Goal: Task Accomplishment & Management: Use online tool/utility

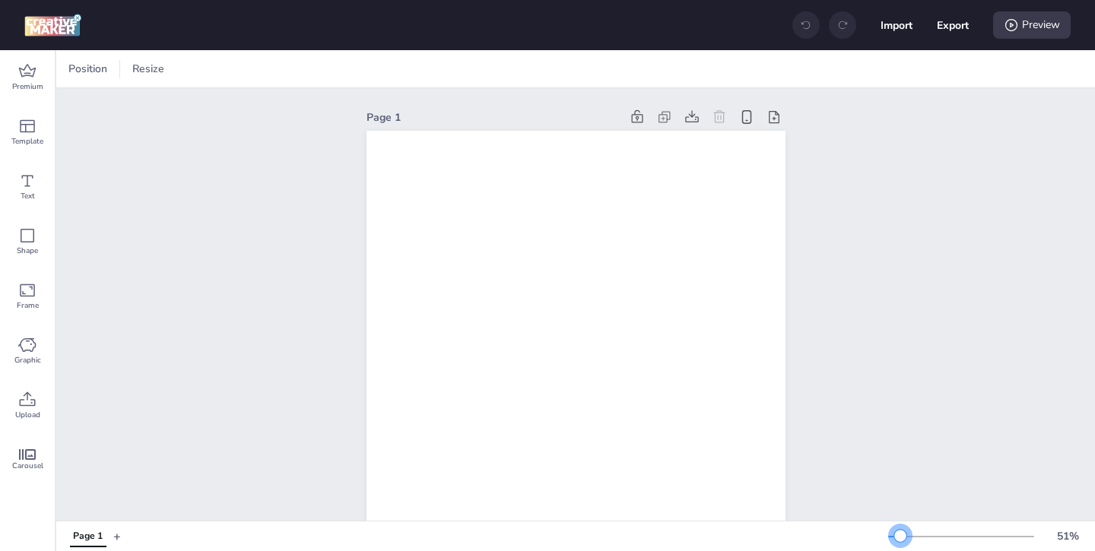
drag, startPoint x: 913, startPoint y: 538, endPoint x: 901, endPoint y: 539, distance: 11.4
click at [901, 539] on div at bounding box center [901, 536] width 12 height 12
click at [29, 84] on span "Premium" at bounding box center [27, 87] width 31 height 12
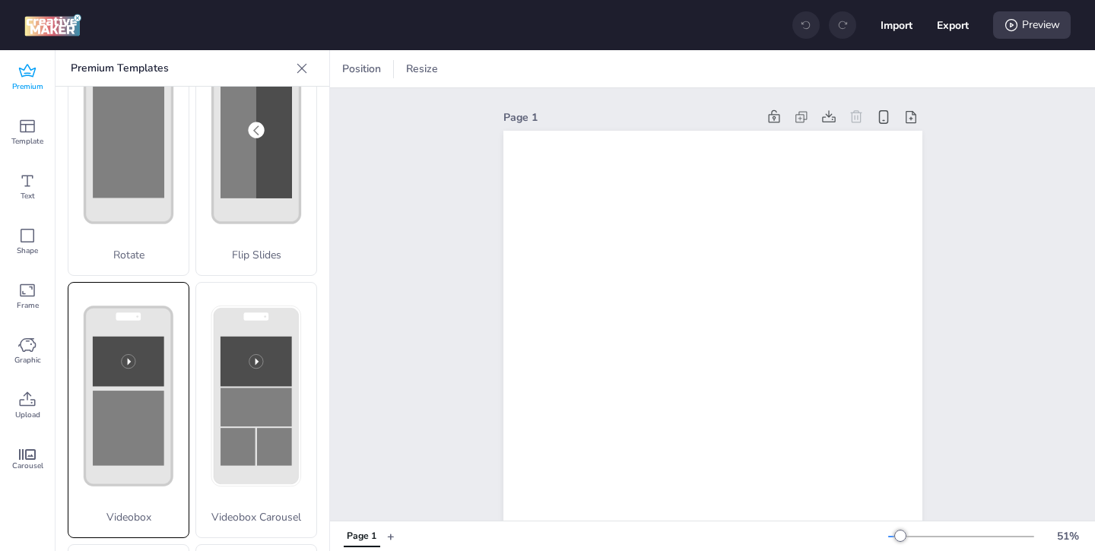
scroll to position [349, 0]
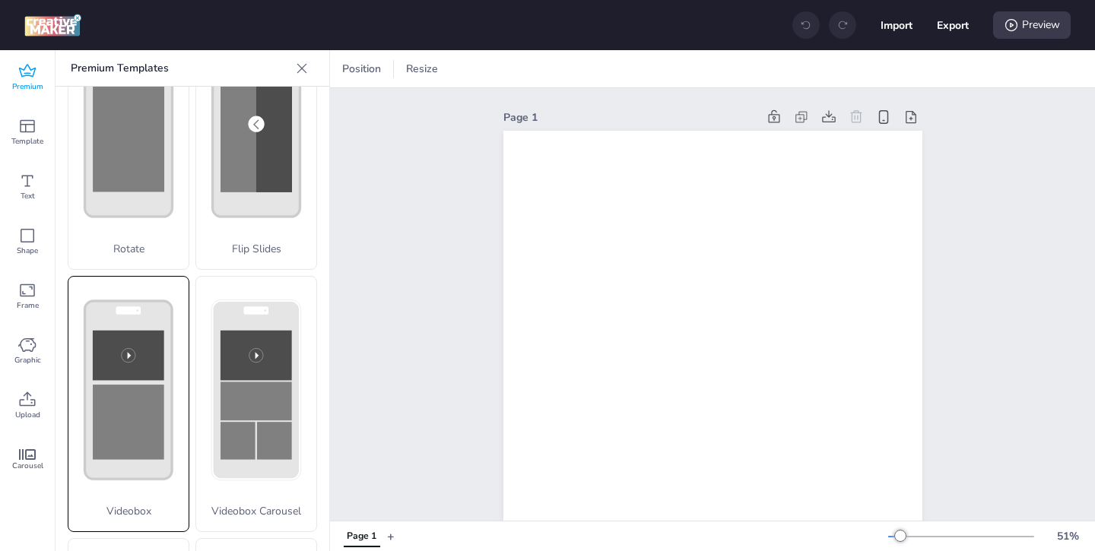
click at [143, 373] on rect at bounding box center [129, 356] width 72 height 50
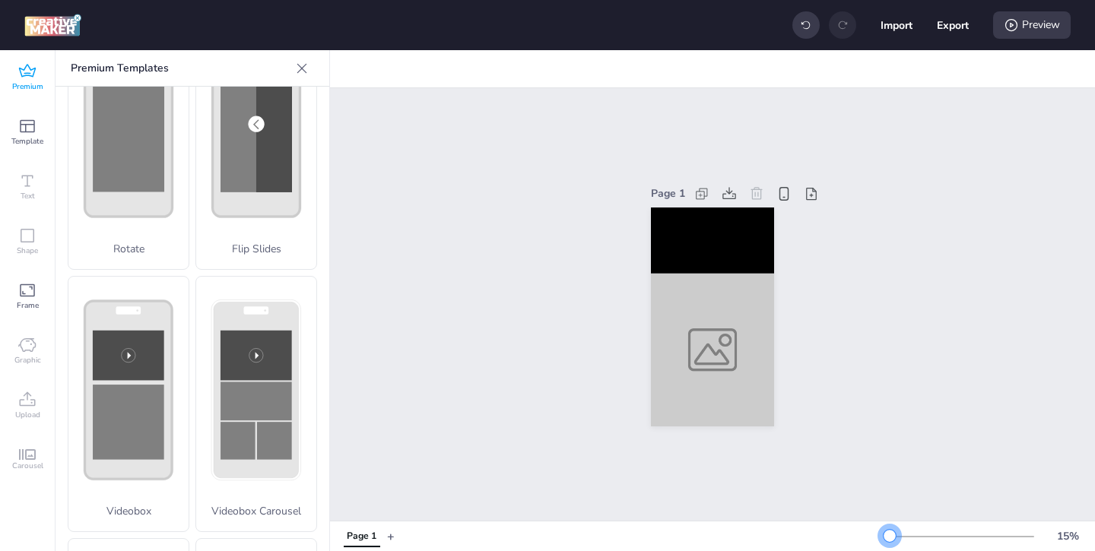
drag, startPoint x: 901, startPoint y: 534, endPoint x: 890, endPoint y: 535, distance: 10.7
click at [890, 535] on div at bounding box center [890, 536] width 12 height 12
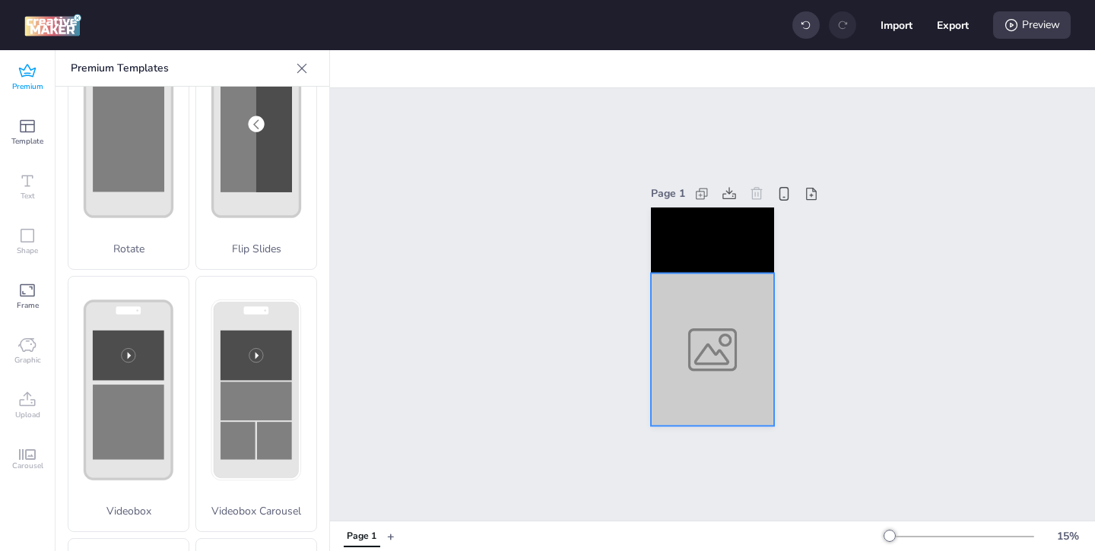
click at [718, 358] on div at bounding box center [712, 350] width 123 height 154
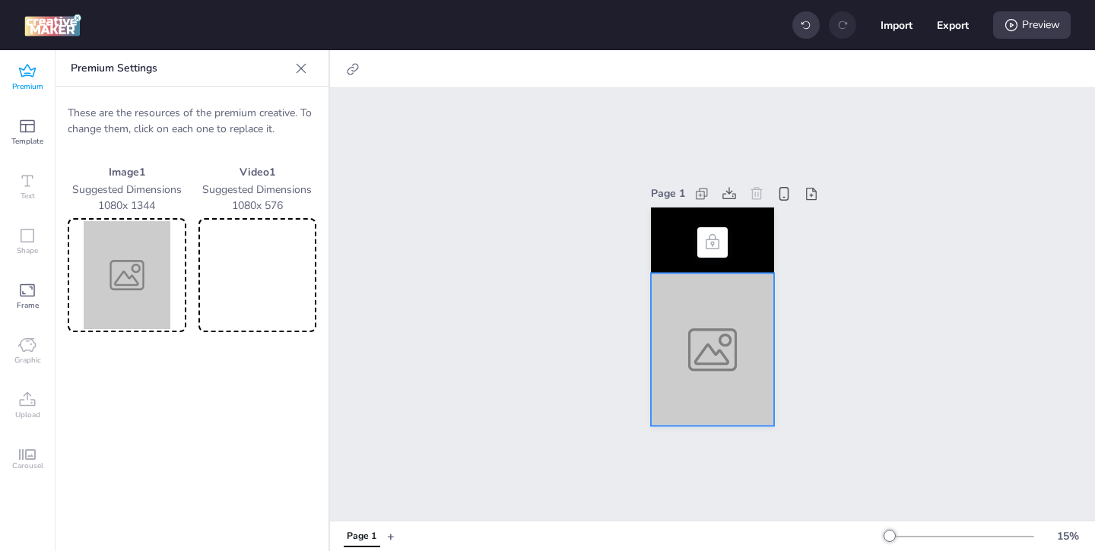
click at [121, 265] on img at bounding box center [127, 275] width 113 height 108
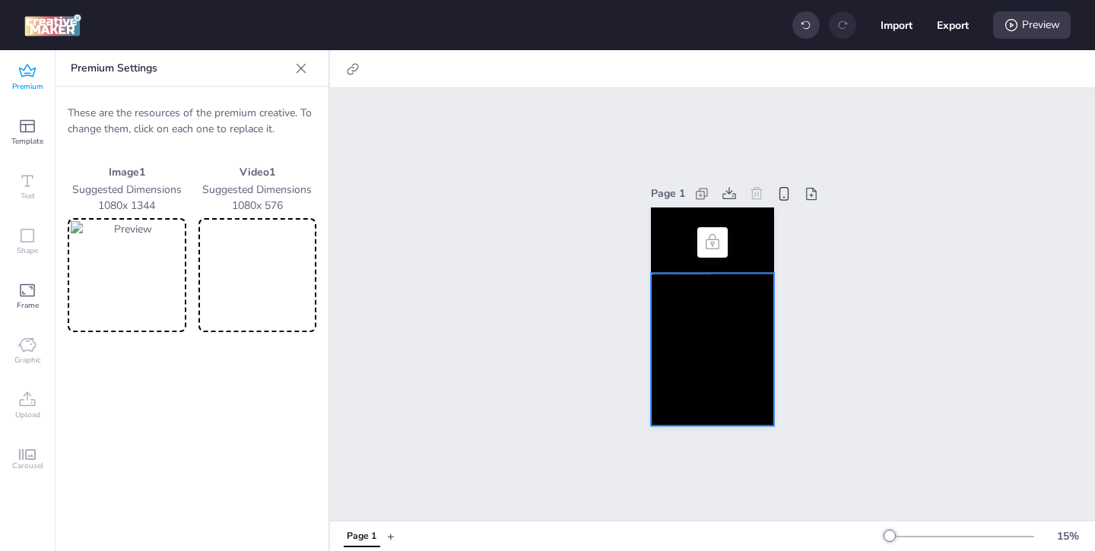
click at [282, 290] on video at bounding box center [258, 275] width 113 height 108
click at [673, 297] on div at bounding box center [712, 350] width 123 height 154
click at [352, 72] on icon at bounding box center [352, 69] width 15 height 15
click at [412, 141] on div "Page 1" at bounding box center [712, 304] width 765 height 433
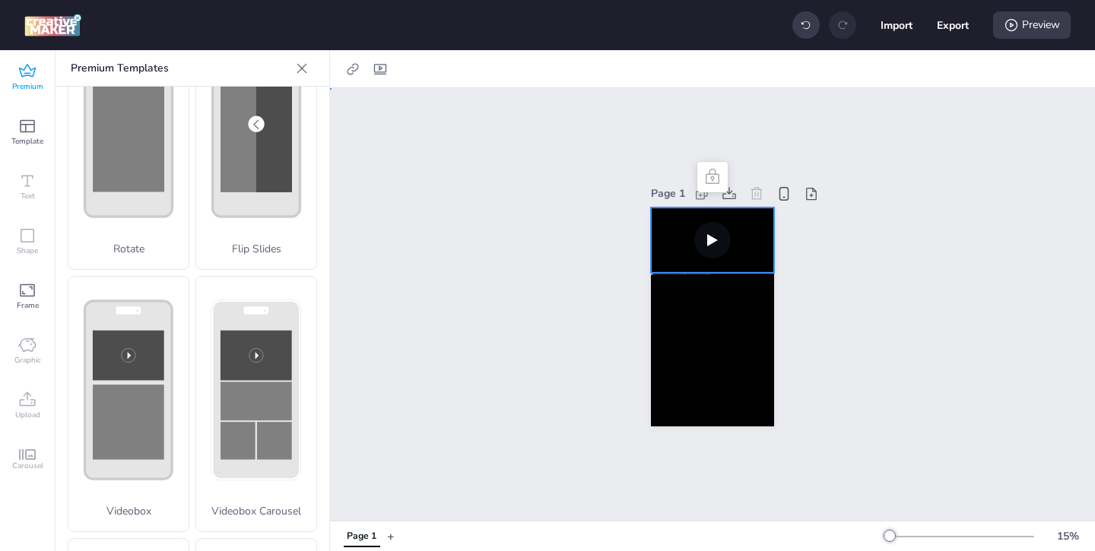
click at [664, 224] on video at bounding box center [712, 240] width 123 height 65
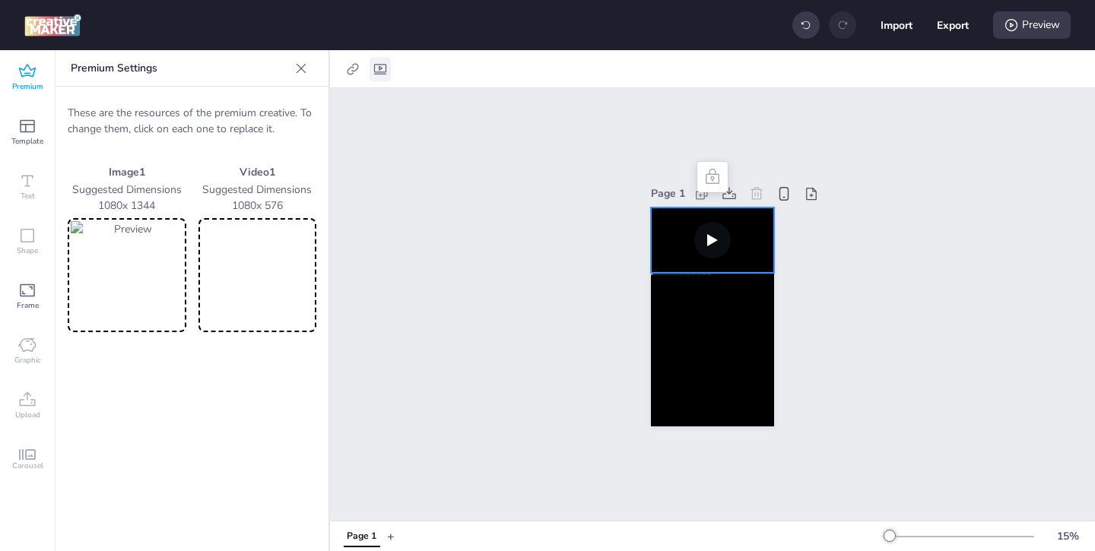
click at [378, 71] on icon at bounding box center [380, 69] width 15 height 15
select select "contain"
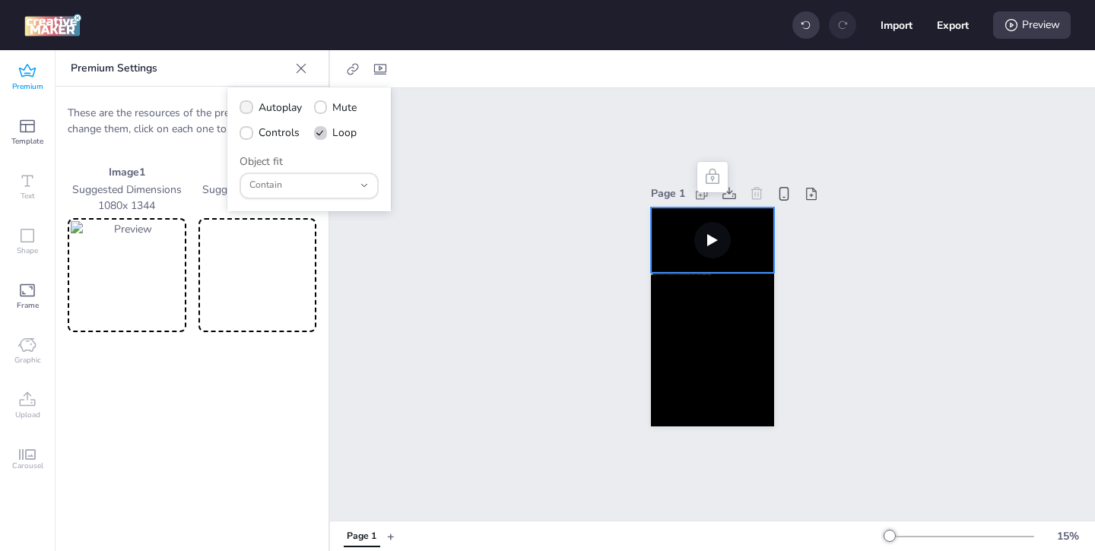
click at [249, 106] on icon at bounding box center [246, 107] width 11 height 8
click at [249, 109] on input "Autoplay" at bounding box center [244, 114] width 10 height 10
checkbox input "true"
click at [249, 133] on icon at bounding box center [246, 133] width 10 height 8
click at [249, 134] on input "Controls" at bounding box center [244, 139] width 10 height 10
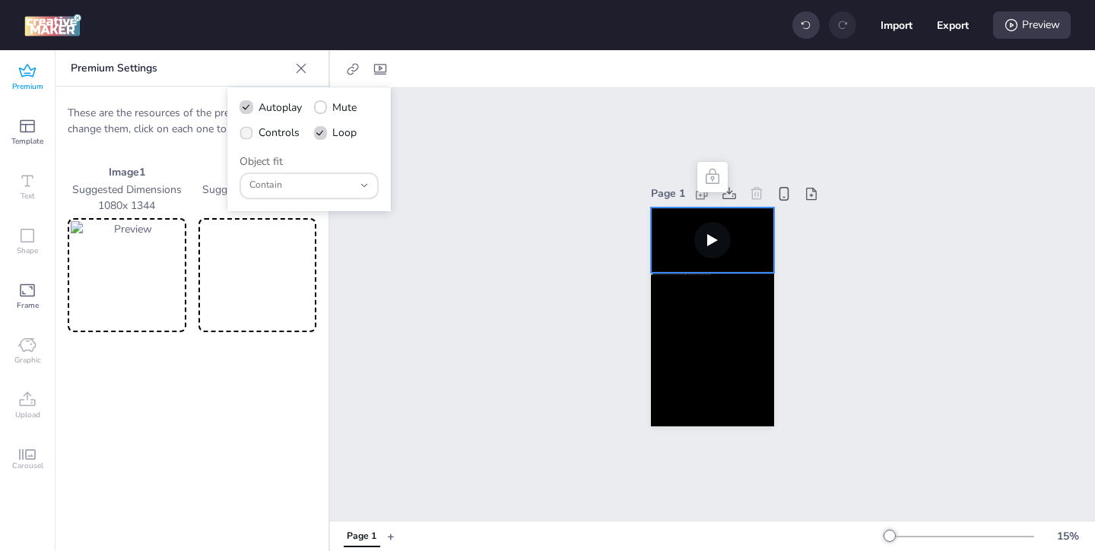
checkbox input "true"
click at [1038, 32] on div "Preview" at bounding box center [1032, 24] width 78 height 27
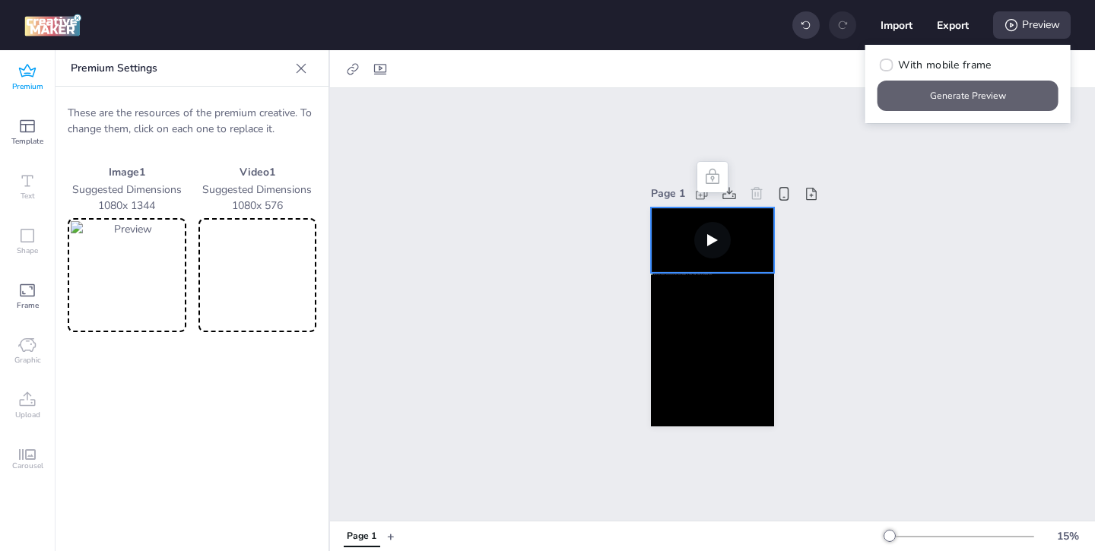
click at [976, 95] on button "Generate Preview" at bounding box center [968, 96] width 181 height 30
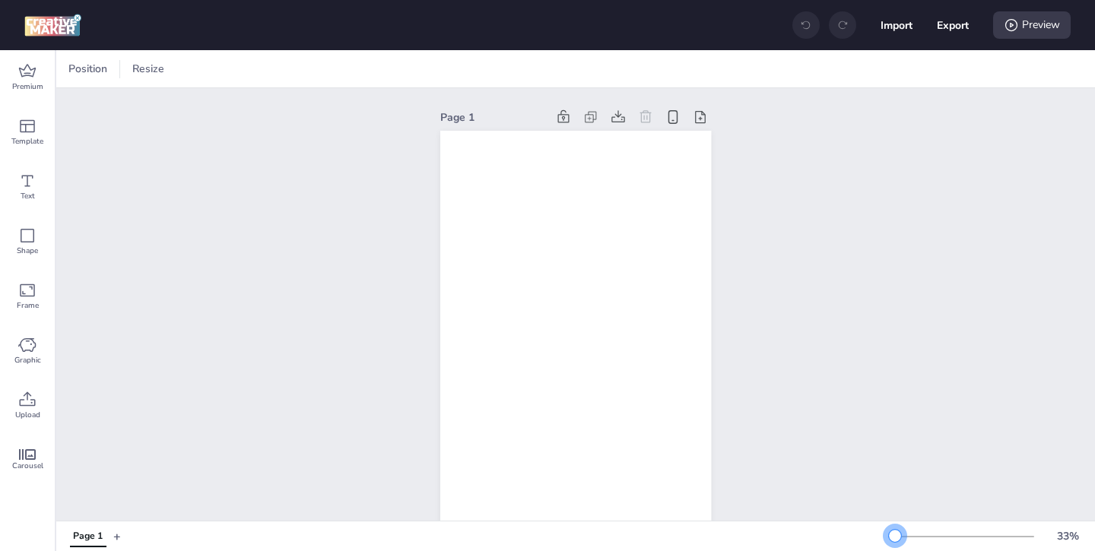
drag, startPoint x: 917, startPoint y: 536, endPoint x: 895, endPoint y: 537, distance: 21.3
click at [895, 537] on div at bounding box center [895, 536] width 12 height 12
click at [14, 81] on span "Premium" at bounding box center [27, 87] width 31 height 12
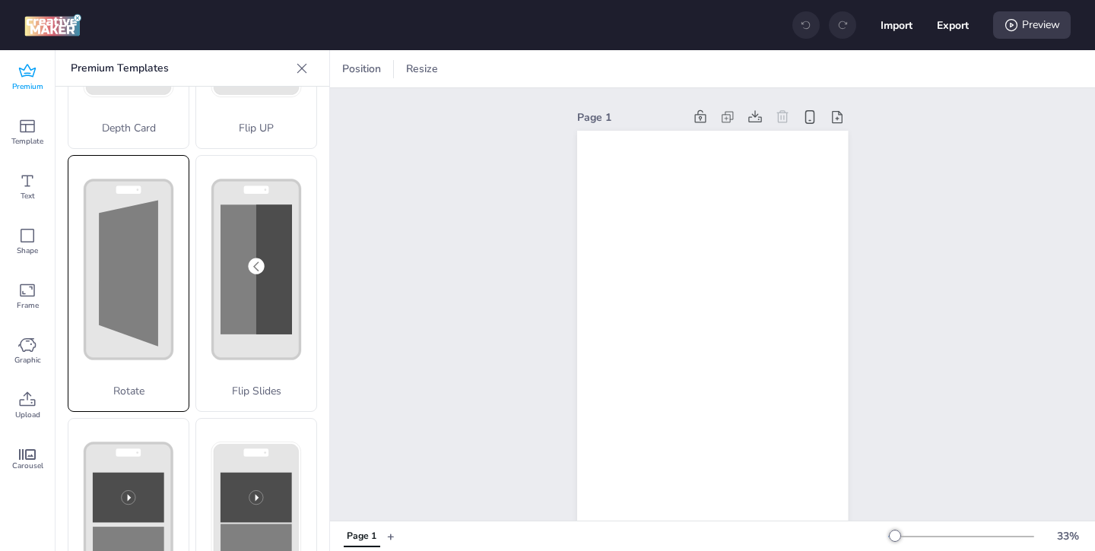
scroll to position [332, 0]
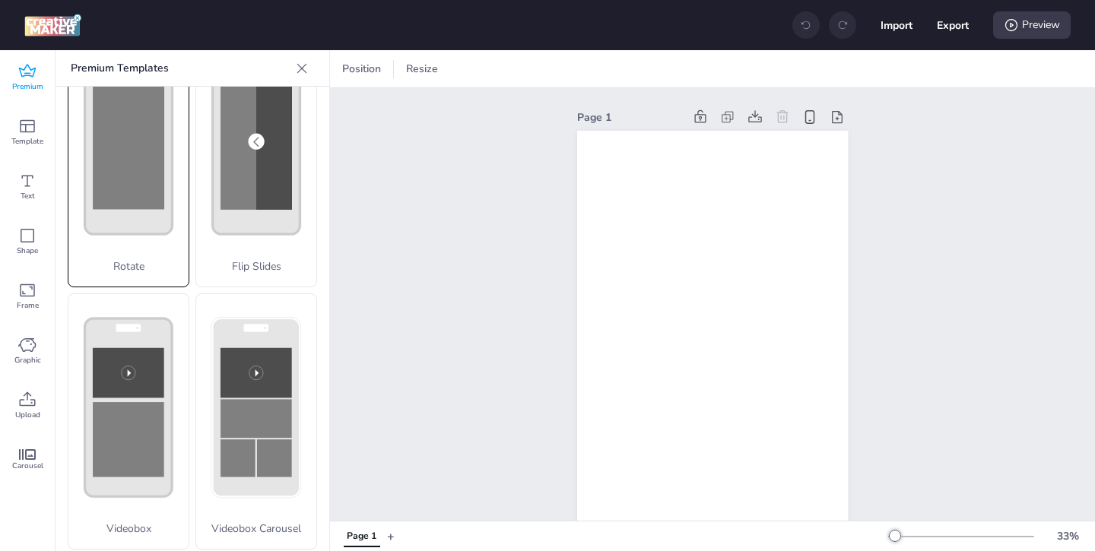
click at [146, 420] on rect at bounding box center [129, 439] width 72 height 75
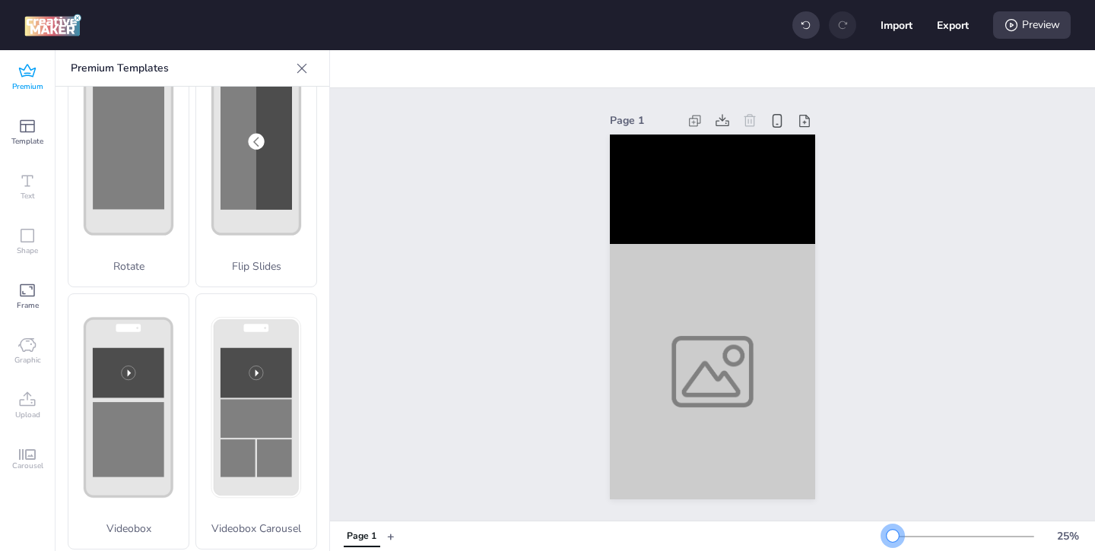
click at [893, 535] on div at bounding box center [893, 536] width 12 height 12
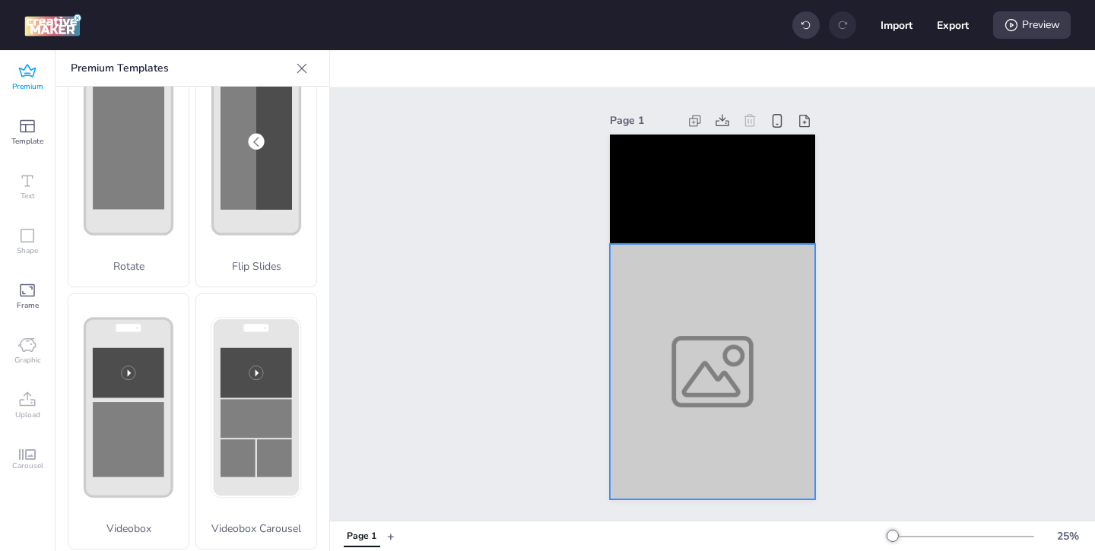
click at [707, 398] on div at bounding box center [712, 372] width 205 height 256
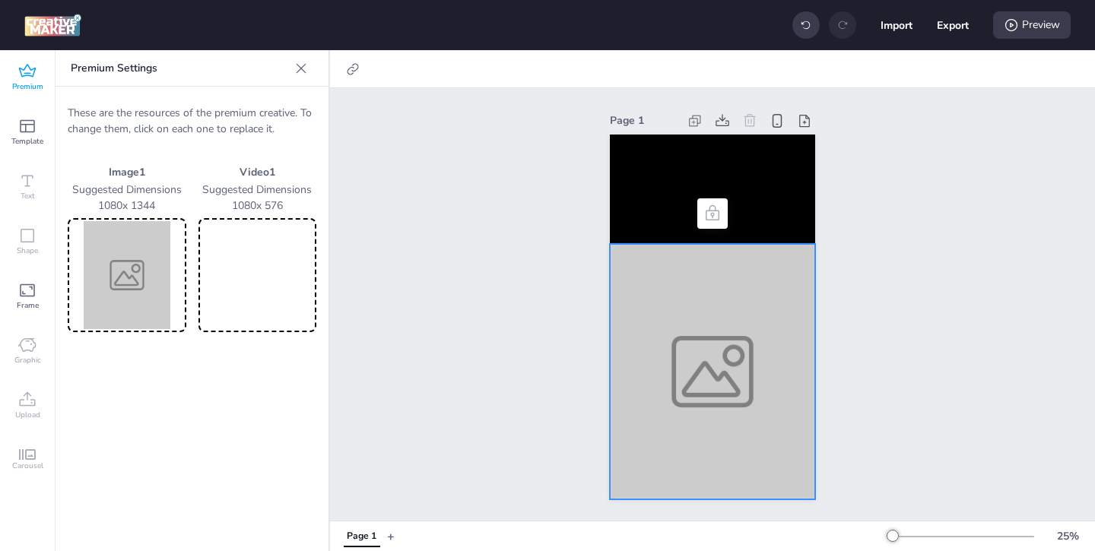
click at [133, 300] on img at bounding box center [127, 275] width 113 height 108
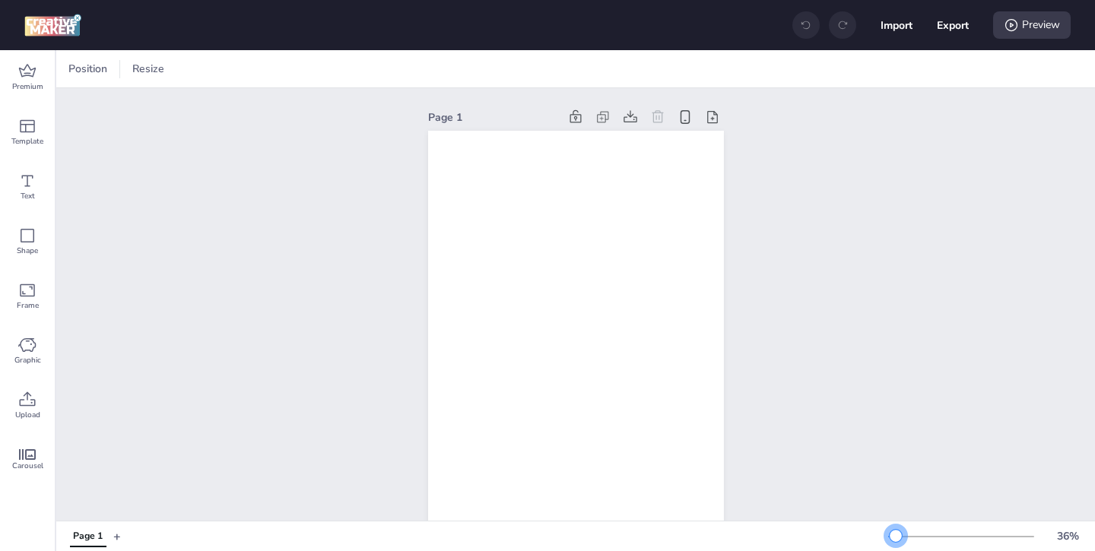
drag, startPoint x: 919, startPoint y: 533, endPoint x: 896, endPoint y: 535, distance: 22.9
click at [896, 535] on div at bounding box center [896, 536] width 12 height 12
click at [32, 93] on div "Premium" at bounding box center [27, 77] width 55 height 55
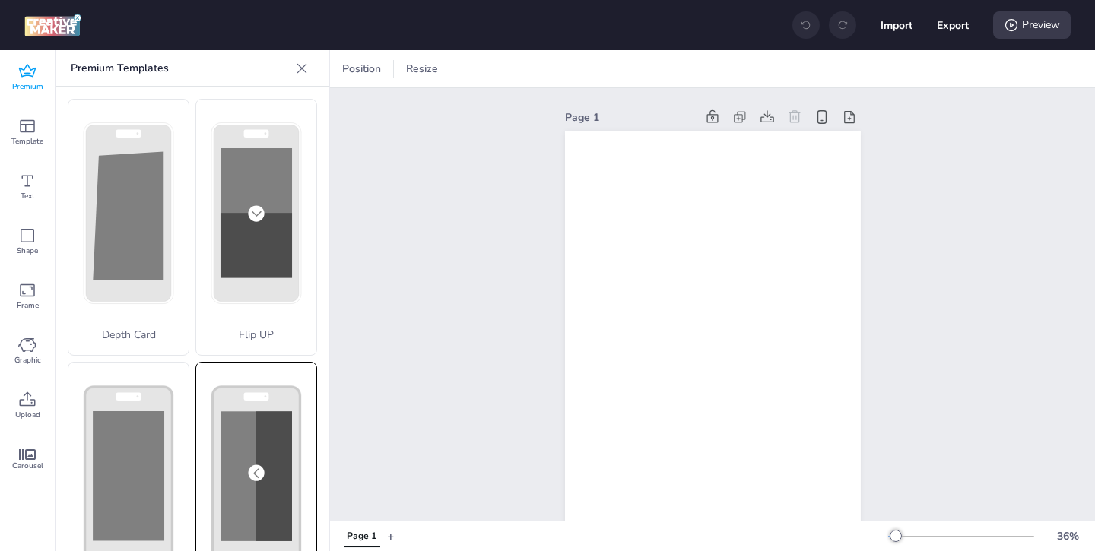
click at [266, 411] on div "Flip Slides" at bounding box center [256, 490] width 122 height 257
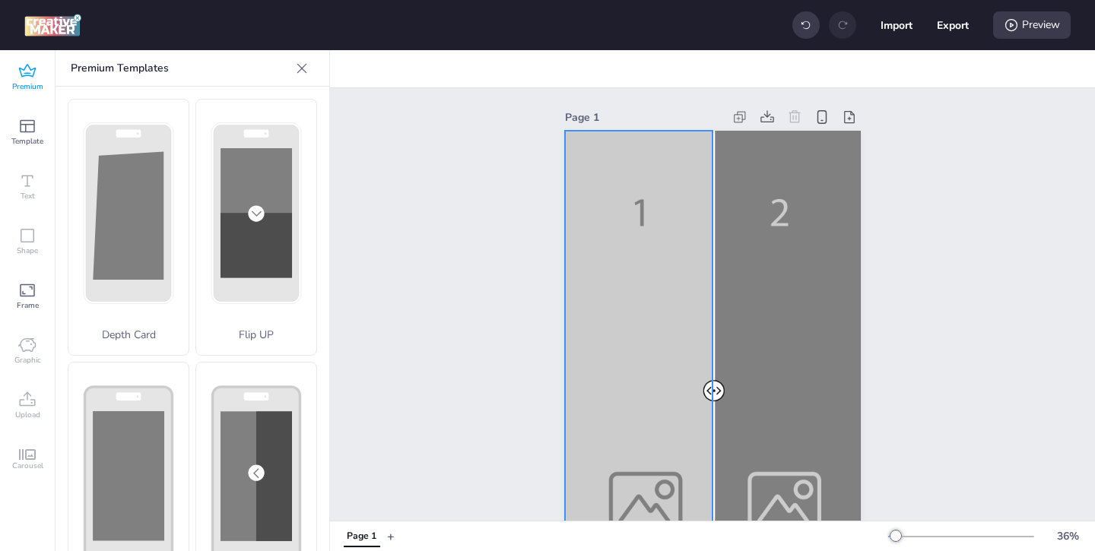
click at [659, 481] on div at bounding box center [713, 394] width 296 height 526
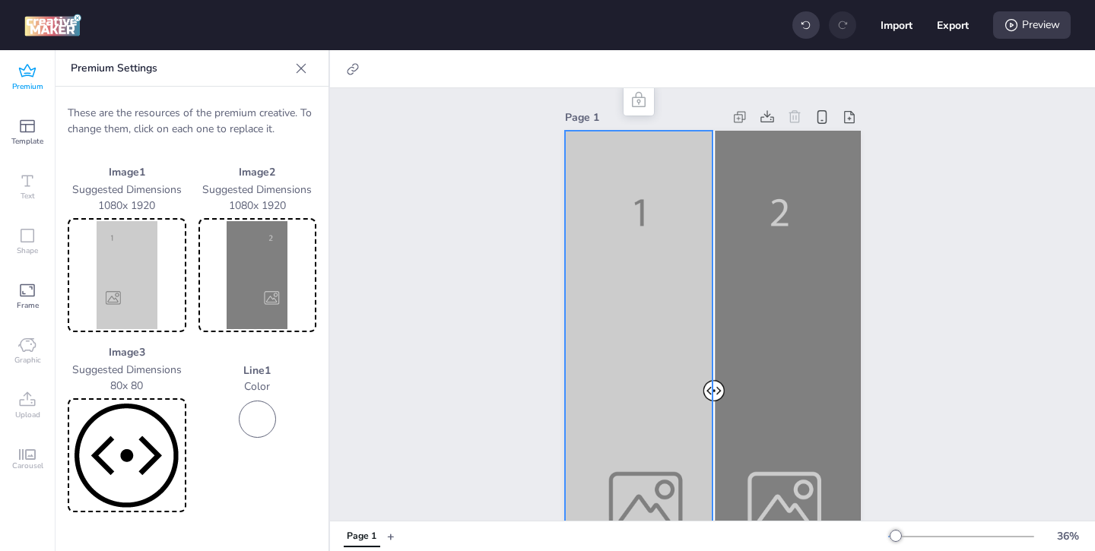
click at [143, 289] on img at bounding box center [127, 275] width 113 height 108
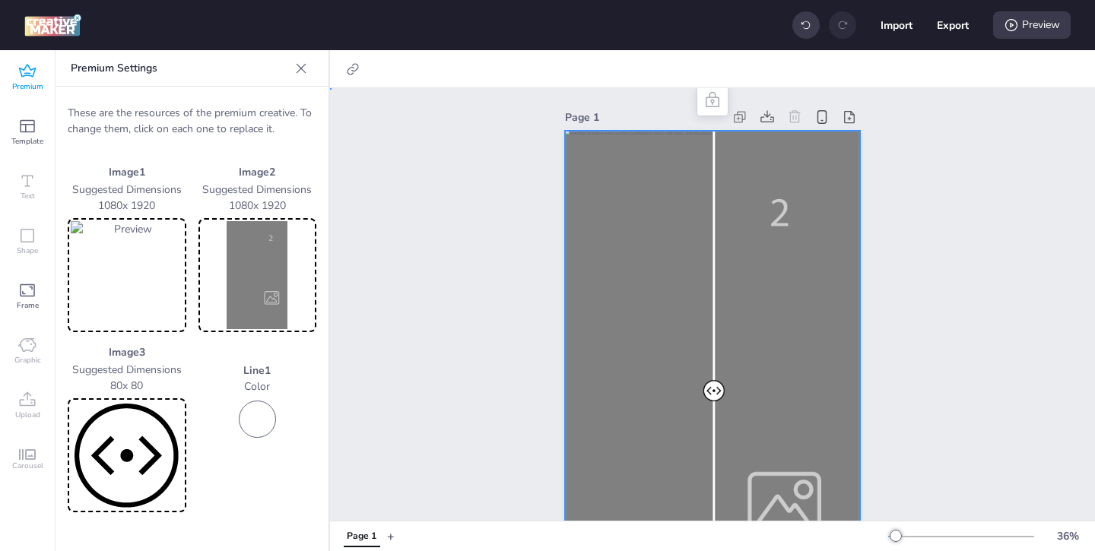
click at [779, 446] on div at bounding box center [713, 394] width 296 height 526
click at [259, 263] on img at bounding box center [258, 275] width 113 height 108
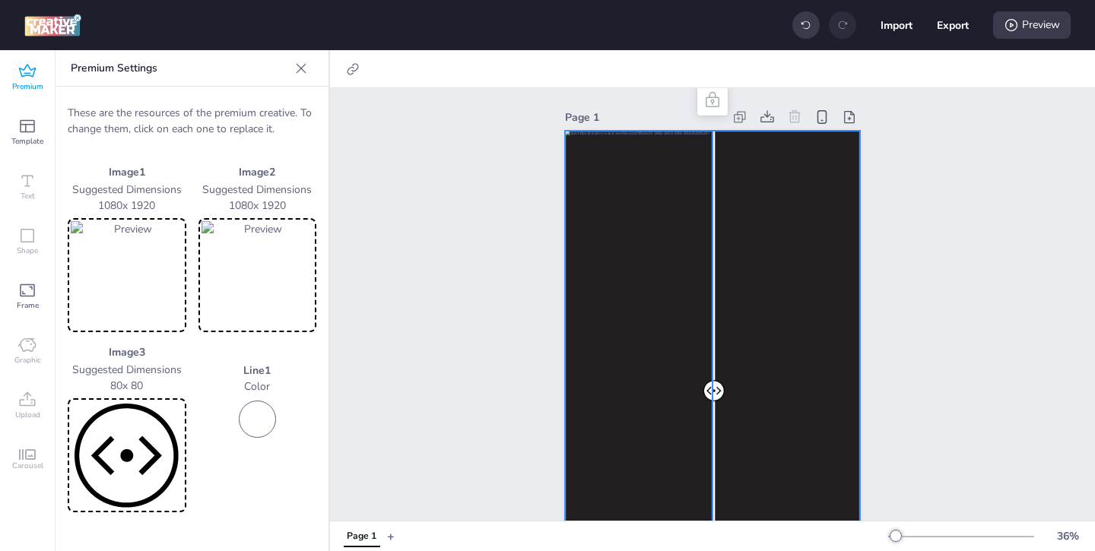
click at [648, 310] on div at bounding box center [713, 394] width 296 height 526
click at [357, 66] on icon at bounding box center [352, 69] width 15 height 15
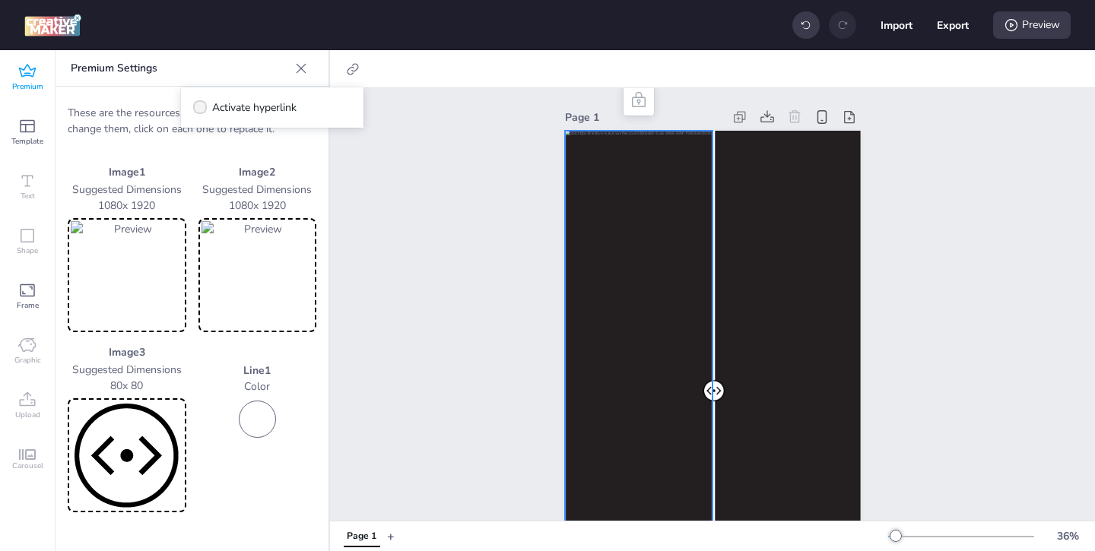
click at [275, 103] on span "Activate hyperlink" at bounding box center [254, 108] width 84 height 16
click at [202, 109] on input "Activate hyperlink" at bounding box center [197, 114] width 10 height 10
checkbox input "true"
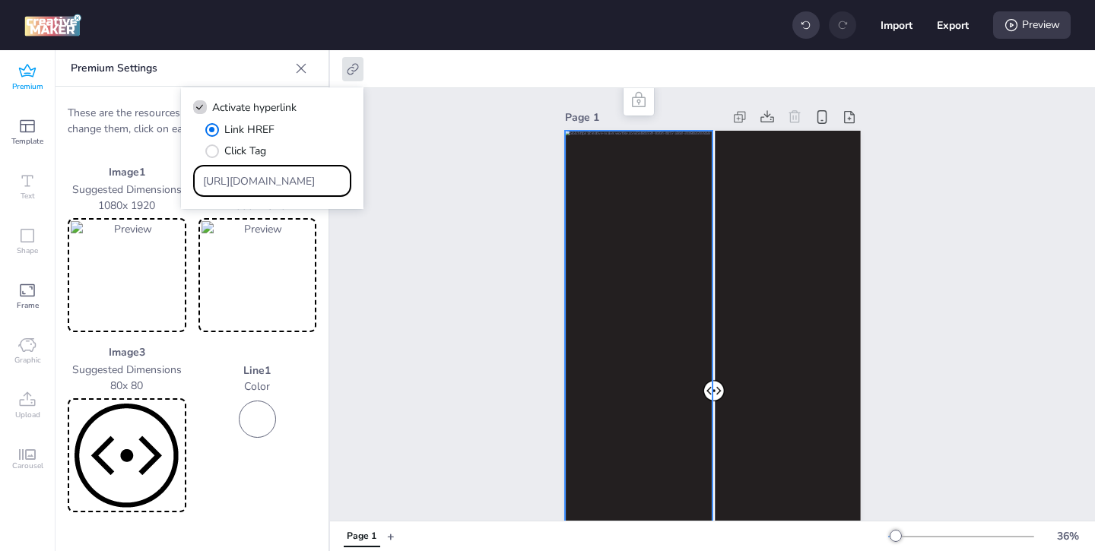
drag, startPoint x: 315, startPoint y: 185, endPoint x: 236, endPoint y: 129, distance: 96.6
click at [236, 129] on div "Link HREF Click Tag https://wortise.com" at bounding box center [272, 159] width 158 height 75
paste input "https://www.honda.mx/acura?utm_source=Wortise&utm_medium=RM&utm_campaign=AON+Fe…"
type input "https://www.honda.mx/acura?utm_source=Wortise&utm_medium=RM&utm_campaign=AON+Fe…"
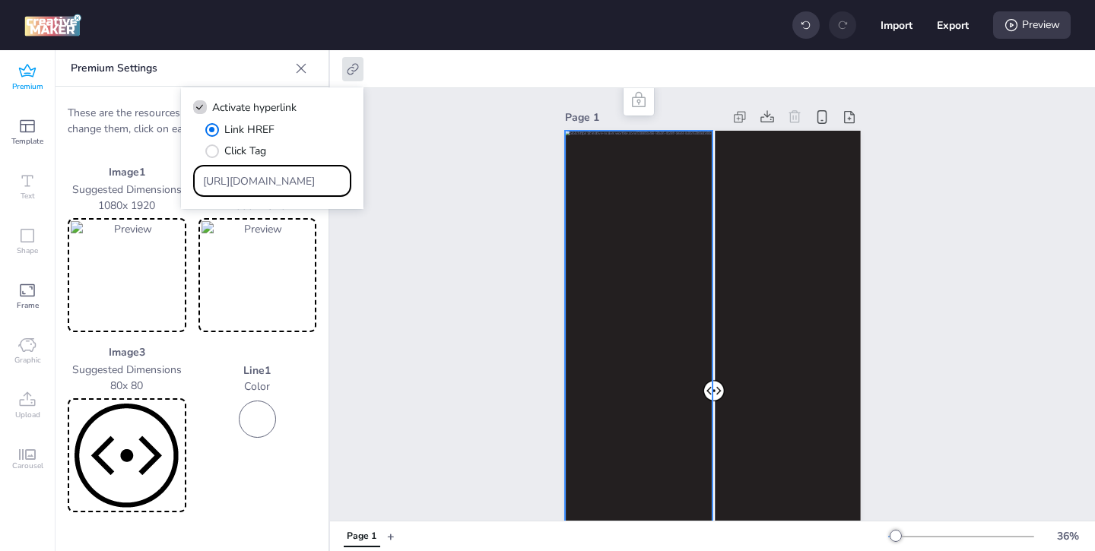
click at [411, 253] on div "Page 1" at bounding box center [712, 381] width 765 height 586
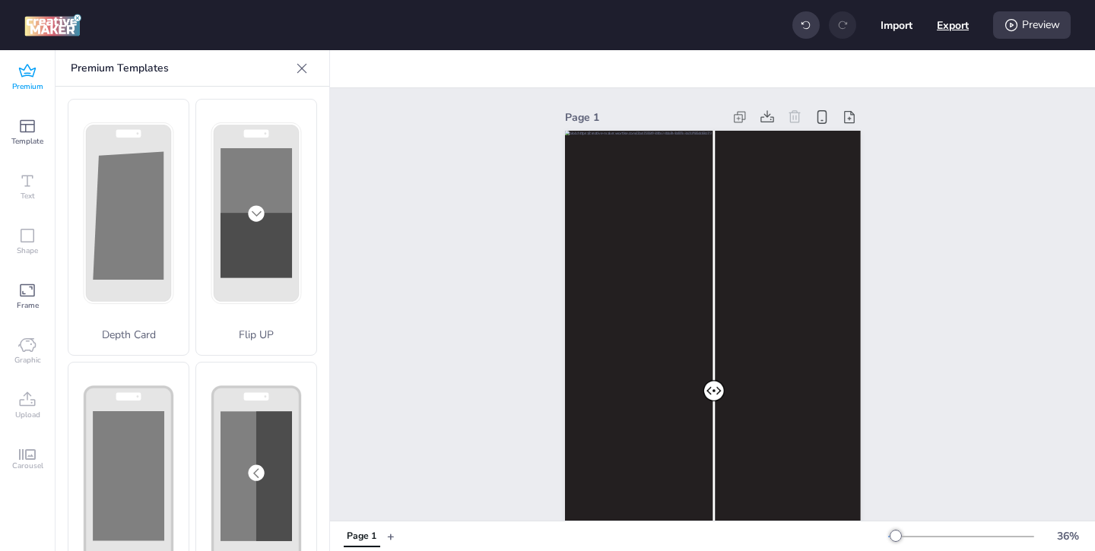
click at [951, 31] on button "Export" at bounding box center [953, 25] width 32 height 32
select select "html"
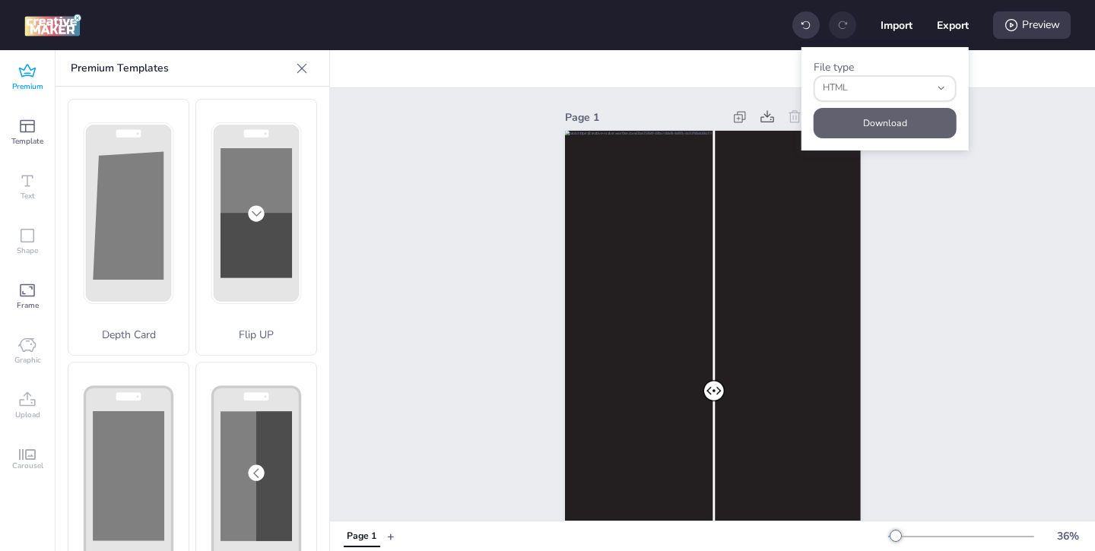
click at [900, 118] on button "Download" at bounding box center [885, 123] width 143 height 30
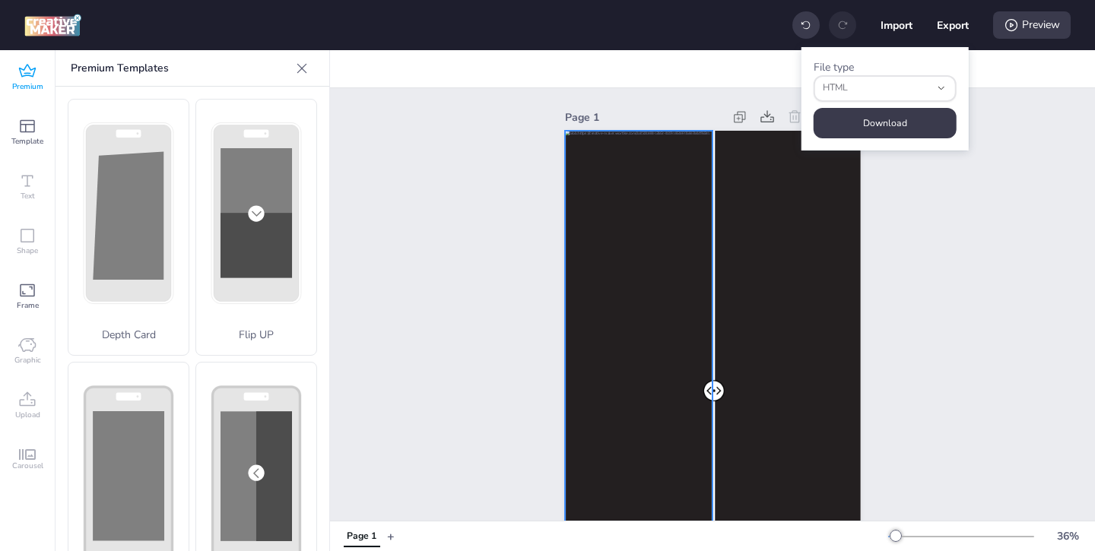
click at [626, 393] on div at bounding box center [713, 394] width 296 height 526
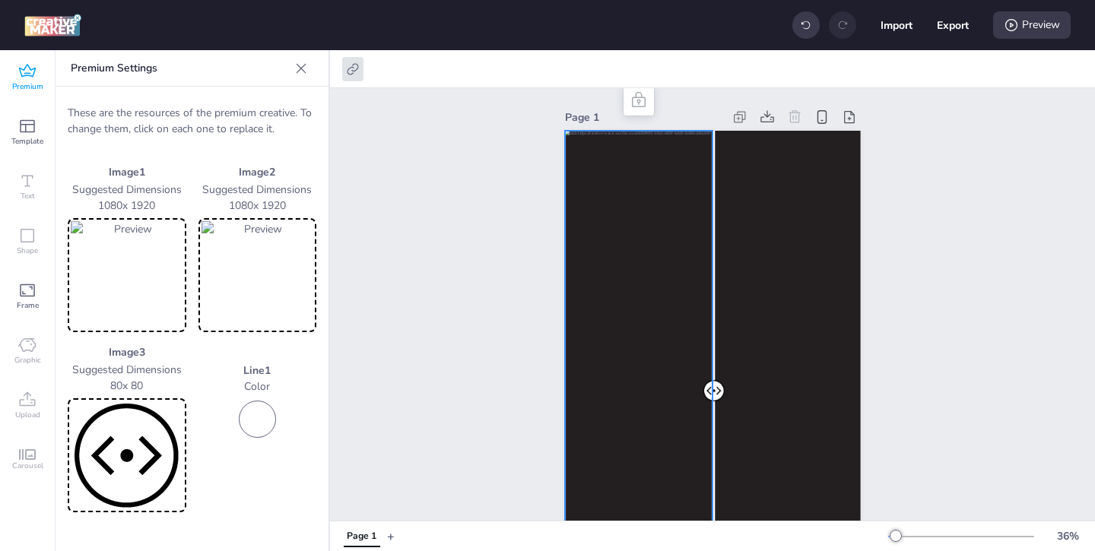
click at [125, 289] on img at bounding box center [127, 275] width 113 height 108
click at [777, 392] on div at bounding box center [713, 394] width 296 height 526
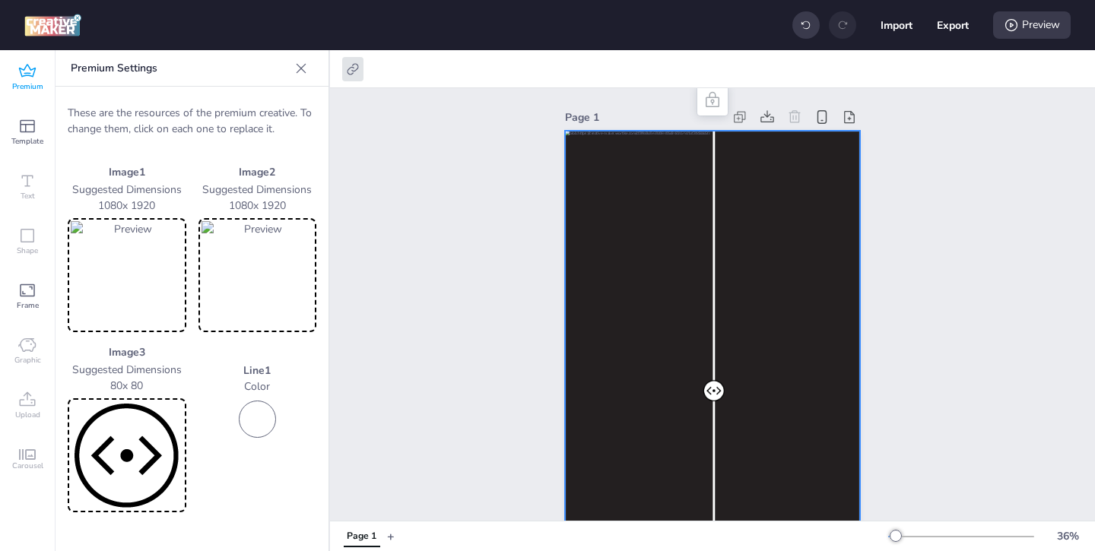
click at [287, 288] on img at bounding box center [258, 275] width 113 height 108
click at [163, 276] on img at bounding box center [127, 275] width 113 height 108
click at [767, 391] on div at bounding box center [713, 394] width 296 height 526
click at [272, 292] on img at bounding box center [258, 275] width 113 height 108
